Goal: Transaction & Acquisition: Book appointment/travel/reservation

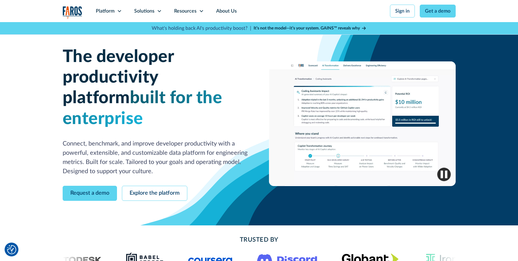
scroll to position [1, 0]
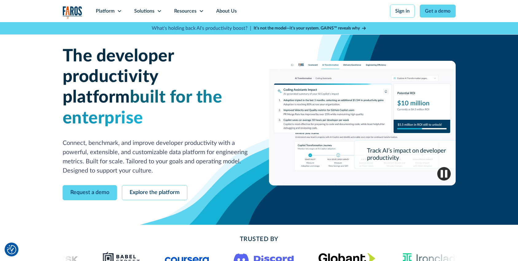
click at [71, 15] on img "home" at bounding box center [73, 12] width 20 height 13
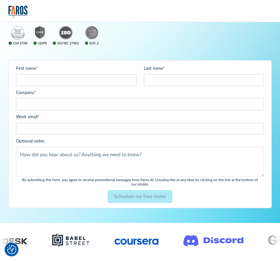
scroll to position [124, 0]
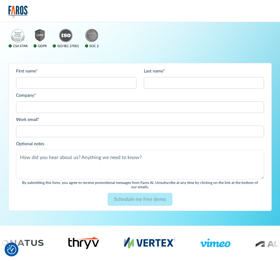
click at [214, 145] on label "Optional notes" at bounding box center [139, 144] width 247 height 6
click at [214, 150] on textarea "Optional notes" at bounding box center [139, 164] width 247 height 29
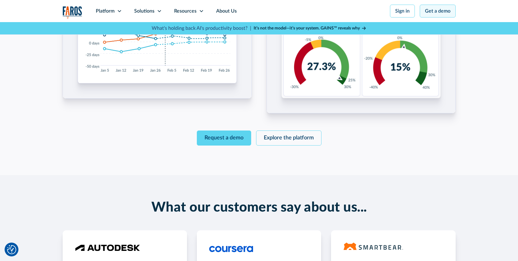
scroll to position [1023, 0]
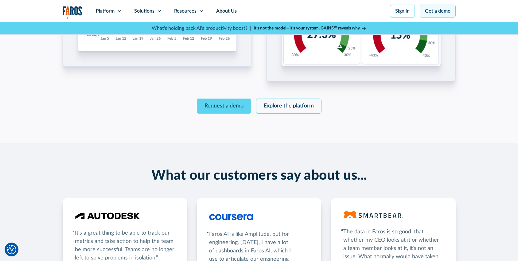
click at [436, 13] on link "Get a demo" at bounding box center [438, 11] width 36 height 13
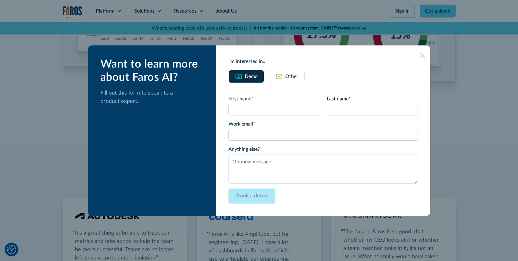
drag, startPoint x: 443, startPoint y: 73, endPoint x: 431, endPoint y: 72, distance: 11.8
click at [441, 73] on div at bounding box center [259, 130] width 518 height 261
click at [420, 58] on div at bounding box center [422, 55] width 5 height 5
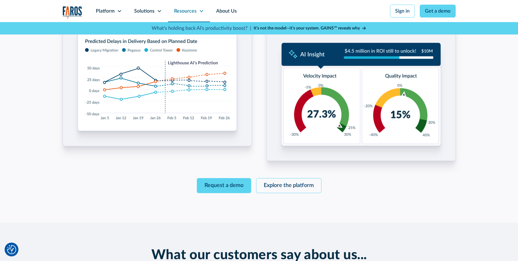
scroll to position [892, 0]
